Goal: Information Seeking & Learning: Stay updated

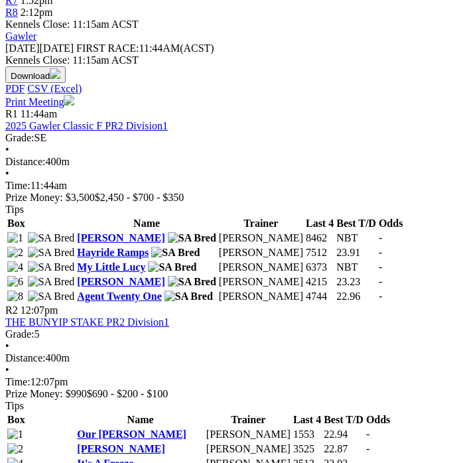
scroll to position [583, 0]
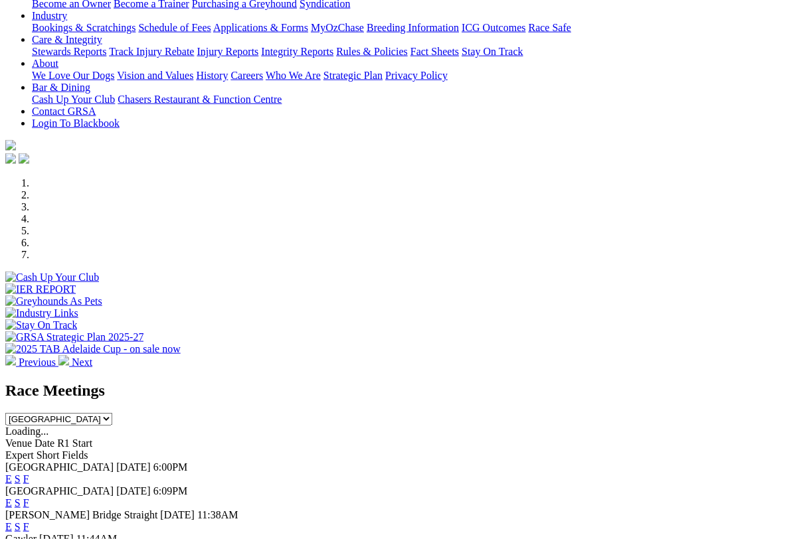
scroll to position [242, 0]
click at [29, 473] on link "F" at bounding box center [26, 478] width 6 height 11
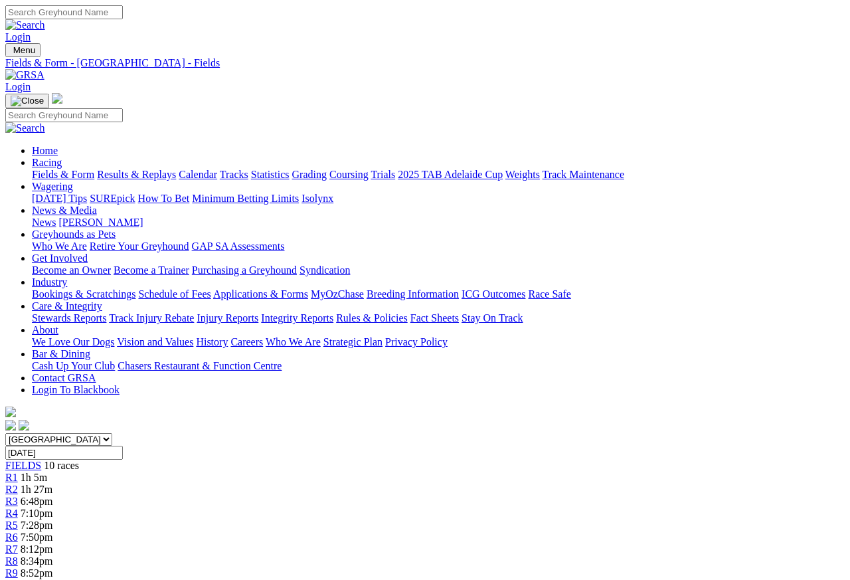
scroll to position [6, 0]
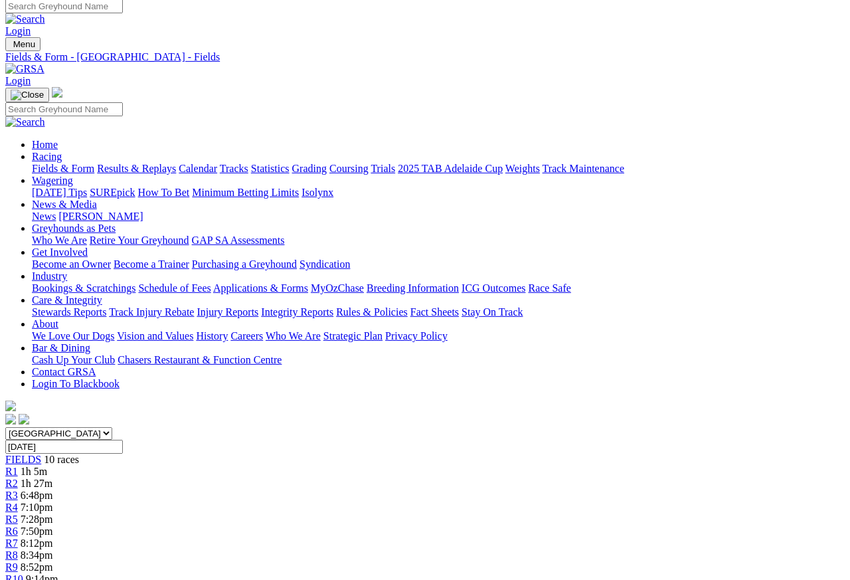
click at [264, 579] on span "Kennels Close: 5:30pm ACST" at bounding box center [199, 590] width 129 height 11
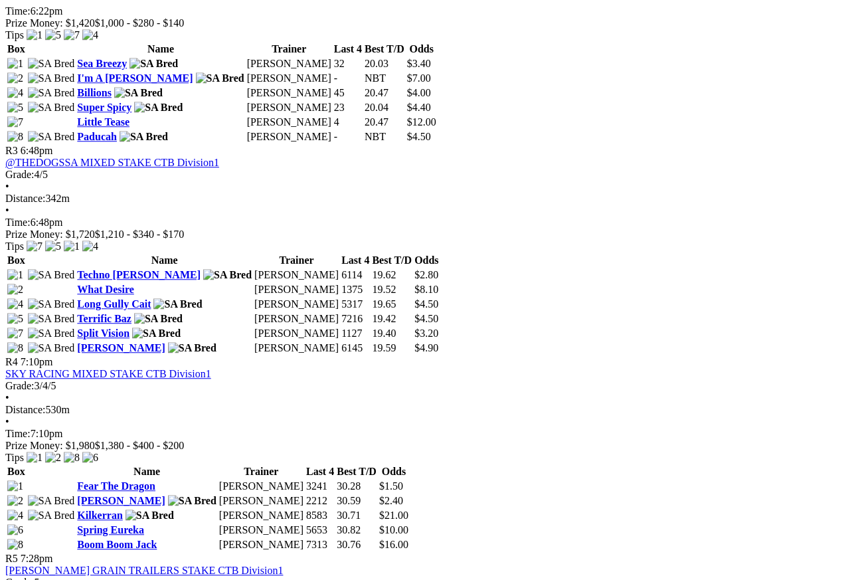
scroll to position [941, 0]
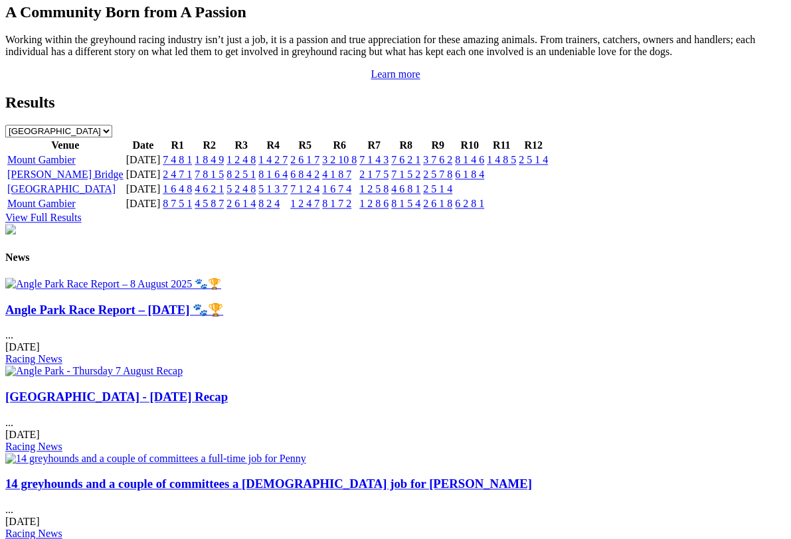
scroll to position [1403, 0]
click at [116, 303] on link "Angle Park Race Report – [DATE] 🐾🏆" at bounding box center [114, 310] width 218 height 14
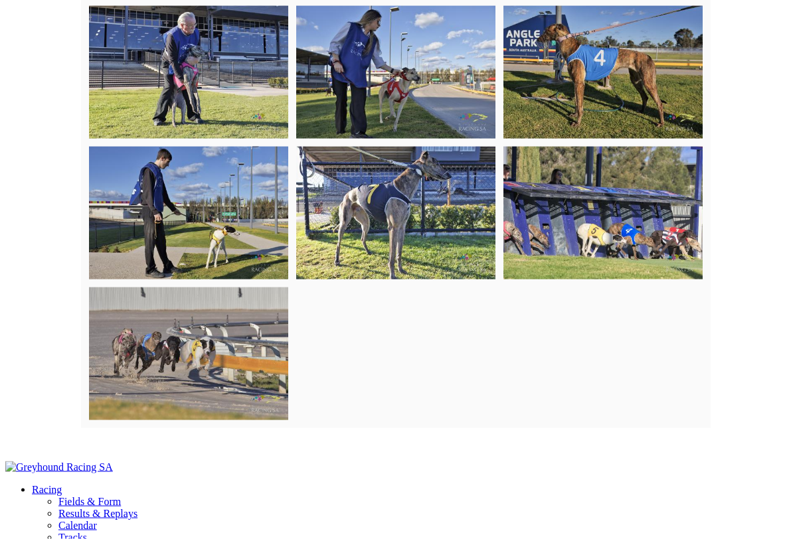
scroll to position [3251, 0]
